Goal: Task Accomplishment & Management: Manage account settings

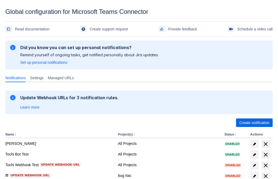
click at [254, 123] on span "Create notification" at bounding box center [254, 123] width 30 height 9
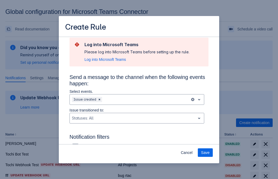
type input "RuleName-679968New Rule (43)"
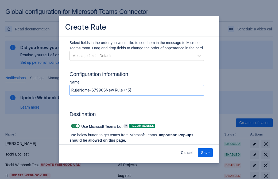
click at [99, 146] on span "Authenticate in Microsoft Teams" at bounding box center [99, 150] width 53 height 9
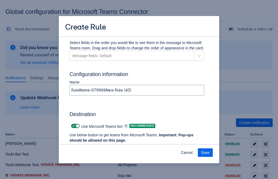
scroll to position [0, 0]
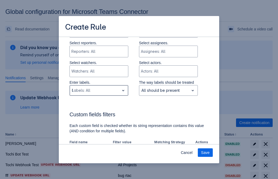
type input "679968_label"
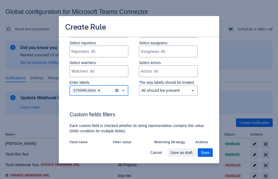
scroll to position [371, 0]
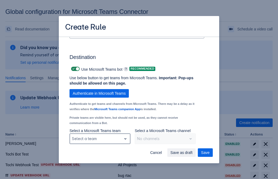
click at [100, 139] on div "Scrollable content" at bounding box center [96, 139] width 48 height 6
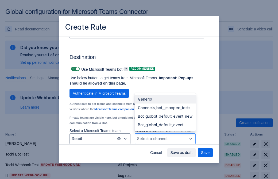
click at [165, 125] on div "Bot_global_default_event" at bounding box center [165, 125] width 61 height 9
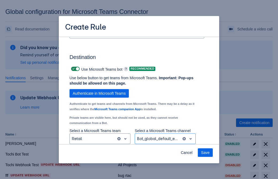
click at [205, 153] on span "Save" at bounding box center [205, 152] width 9 height 9
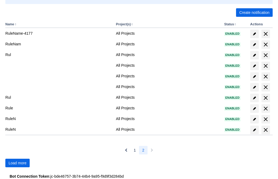
click at [17, 163] on span "Load more" at bounding box center [18, 163] width 18 height 9
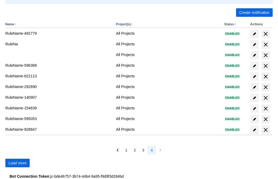
click at [17, 163] on span "Load more" at bounding box center [18, 163] width 18 height 9
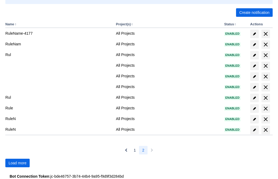
click at [17, 163] on span "Load more" at bounding box center [18, 163] width 18 height 9
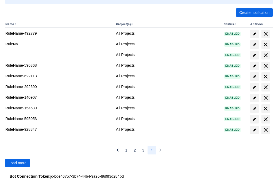
click at [17, 163] on span "Load more" at bounding box center [18, 163] width 18 height 9
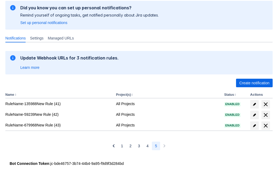
click at [265, 126] on span "delete" at bounding box center [265, 126] width 6 height 6
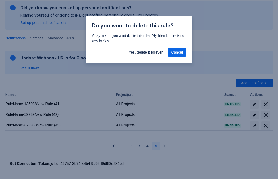
click at [145, 52] on span "Yes, delete it forever" at bounding box center [145, 52] width 34 height 9
